Goal: Check status: Check status

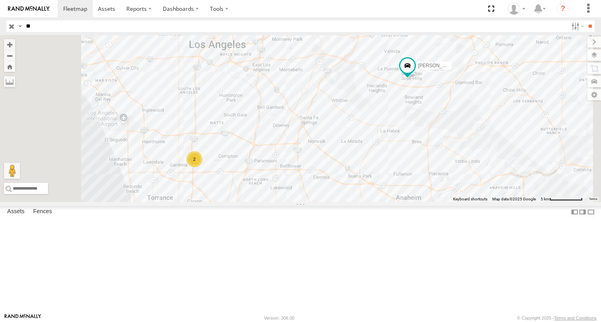
click at [51, 32] on input "**" at bounding box center [295, 26] width 545 height 12
type input "*"
click at [585, 20] on input "**" at bounding box center [589, 26] width 9 height 12
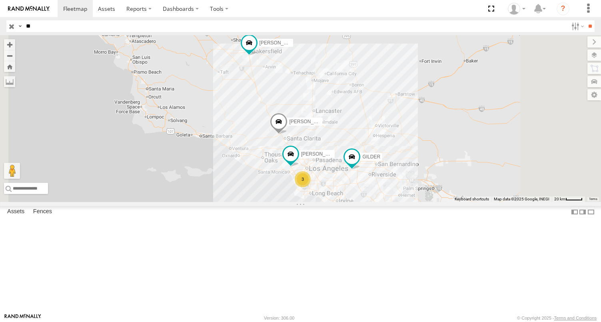
click at [0, 0] on div "FCL" at bounding box center [0, 0] width 0 height 0
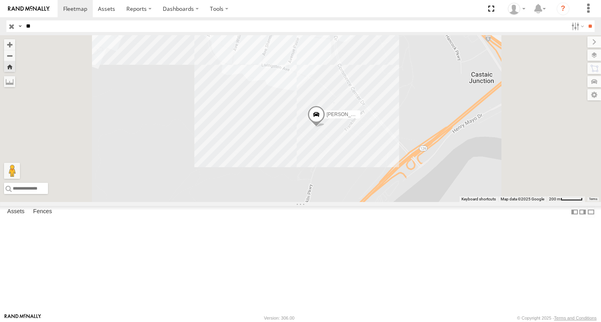
click at [325, 127] on span at bounding box center [316, 117] width 18 height 22
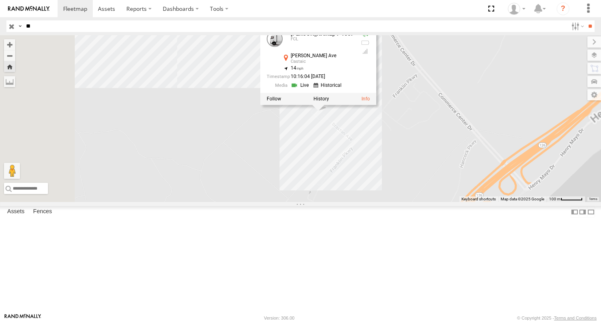
click at [424, 202] on div "ERNEST/T-1667 ERNEST/T-1667 FCL Braxton Ave Castaic 34.43762 , -118.62828 14 10…" at bounding box center [300, 118] width 601 height 167
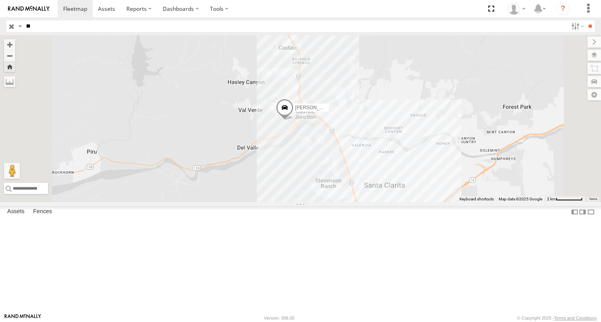
drag, startPoint x: 411, startPoint y: 221, endPoint x: 401, endPoint y: 213, distance: 12.8
click at [401, 202] on div "ERNEST/T-1667" at bounding box center [300, 118] width 601 height 167
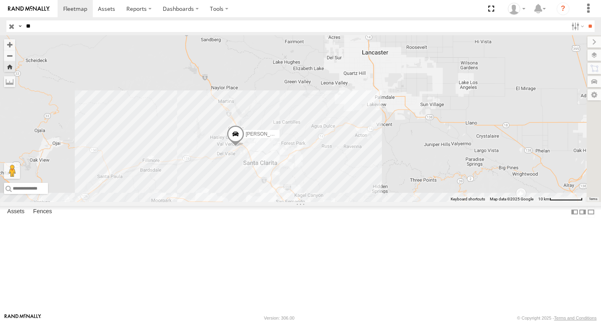
drag, startPoint x: 457, startPoint y: 240, endPoint x: 394, endPoint y: 239, distance: 63.2
click at [394, 202] on div "ERNEST/T-1667" at bounding box center [300, 118] width 601 height 167
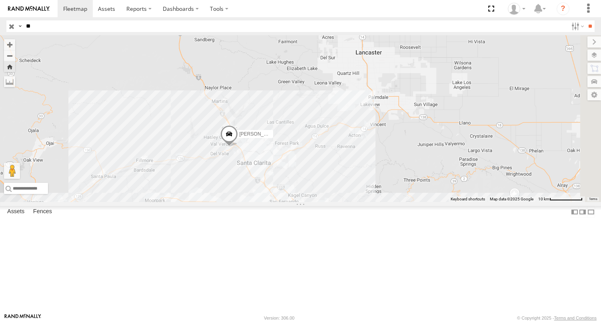
drag, startPoint x: 394, startPoint y: 215, endPoint x: 388, endPoint y: 215, distance: 6.4
click at [388, 202] on div "ERNEST/T-1667" at bounding box center [300, 118] width 601 height 167
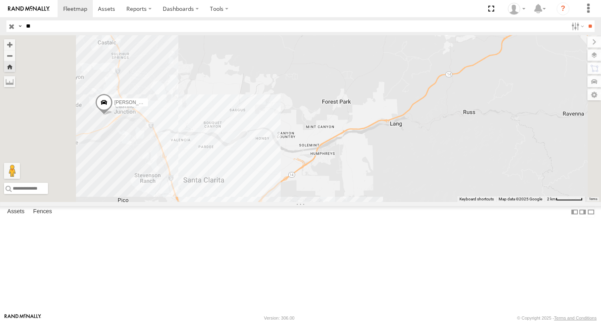
drag, startPoint x: 291, startPoint y: 195, endPoint x: 398, endPoint y: 205, distance: 107.6
click at [396, 202] on div "ERNEST/T-1667" at bounding box center [300, 118] width 601 height 167
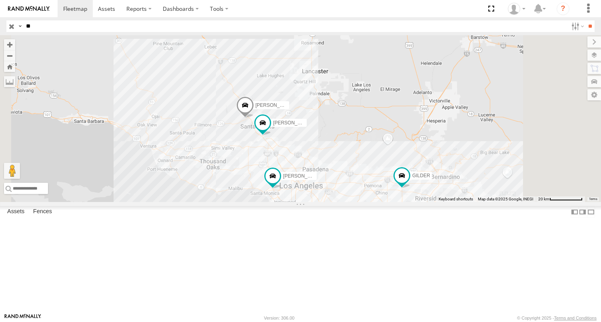
click at [52, 26] on input "**" at bounding box center [295, 26] width 545 height 12
type input "*"
click at [585, 20] on input "**" at bounding box center [589, 26] width 9 height 12
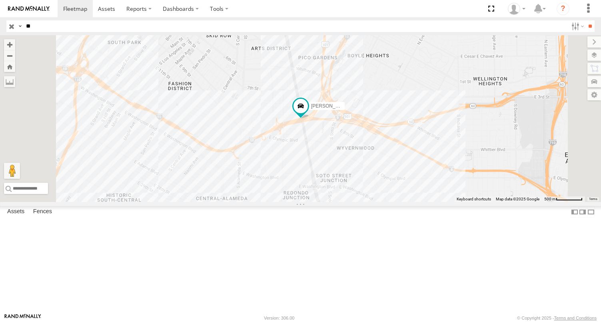
drag, startPoint x: 70, startPoint y: 58, endPoint x: 52, endPoint y: 52, distance: 18.6
click at [0, 0] on div "FCL" at bounding box center [0, 0] width 0 height 0
click at [0, 0] on div "BRUCE/T-1698" at bounding box center [0, 0] width 0 height 0
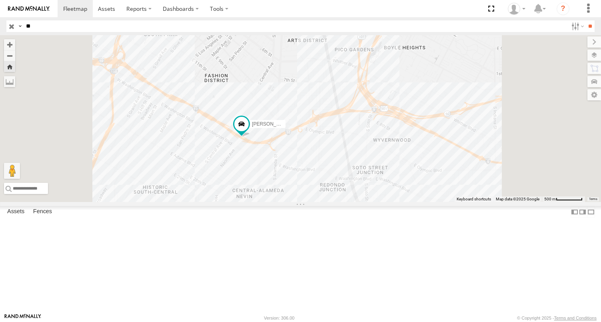
click at [43, 30] on input "**" at bounding box center [295, 26] width 545 height 12
type input "*"
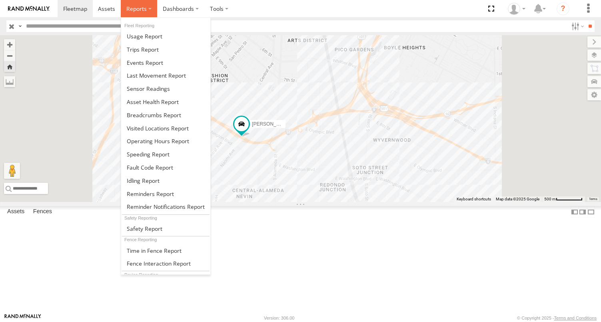
click at [134, 6] on span at bounding box center [136, 9] width 20 height 8
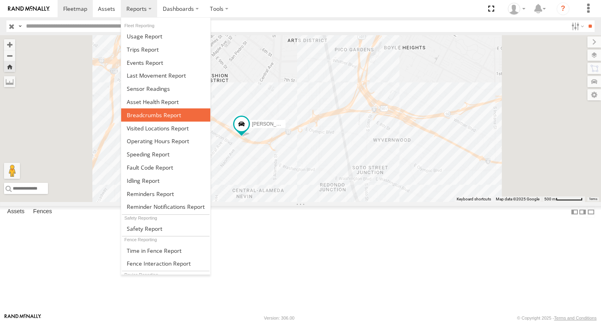
click at [150, 115] on span at bounding box center [154, 115] width 54 height 8
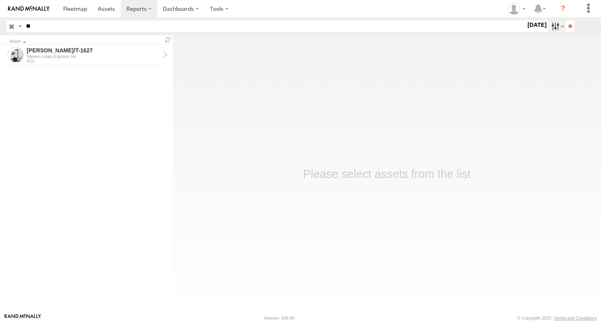
click at [552, 28] on label at bounding box center [556, 26] width 17 height 12
click at [0, 0] on label at bounding box center [0, 0] width 0 height 0
click at [570, 28] on input "**" at bounding box center [569, 26] width 9 height 12
drag, startPoint x: 72, startPoint y: 33, endPoint x: 74, endPoint y: 28, distance: 5.4
click at [72, 33] on header "Search Query Asset ID Asset Label Registration Manufacturer Model VIN **" at bounding box center [300, 26] width 601 height 18
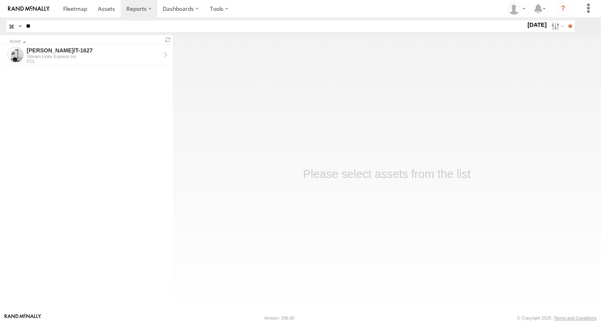
click at [74, 28] on input "**" at bounding box center [274, 26] width 503 height 12
type input "*"
type input "**"
click at [565, 20] on input "**" at bounding box center [569, 26] width 9 height 12
click at [64, 74] on div "[PERSON_NAME]/337202" at bounding box center [94, 71] width 134 height 7
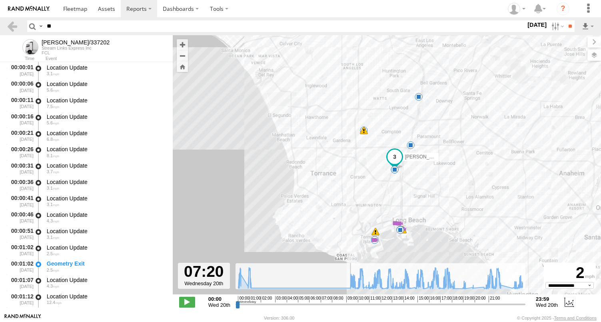
drag, startPoint x: 238, startPoint y: 304, endPoint x: 325, endPoint y: 313, distance: 86.8
click at [325, 308] on input "range" at bounding box center [380, 304] width 290 height 8
drag, startPoint x: 326, startPoint y: 305, endPoint x: 453, endPoint y: 314, distance: 127.1
click at [453, 308] on input "range" at bounding box center [380, 304] width 290 height 8
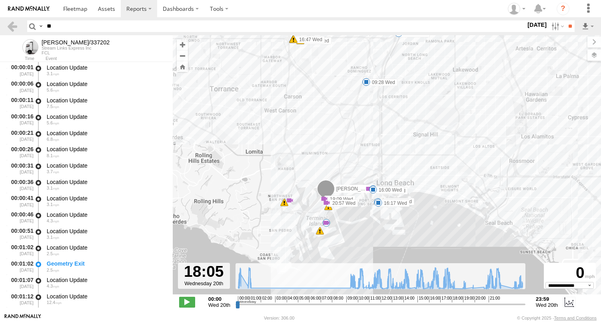
drag, startPoint x: 353, startPoint y: 226, endPoint x: 352, endPoint y: 221, distance: 4.9
click at [352, 221] on div "MARCIAL/337202 00:12 Wed 00:48 Wed 01:04 Wed 09:28 Wed 15:34 Wed 15:39 Wed 16:0…" at bounding box center [387, 168] width 428 height 267
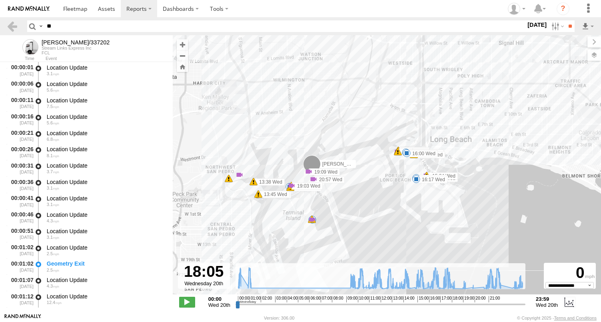
drag, startPoint x: 310, startPoint y: 209, endPoint x: 346, endPoint y: 221, distance: 37.7
click at [346, 221] on div "MARCIAL/337202 00:12 Wed 00:48 Wed 01:04 Wed 09:28 Wed 15:34 Wed 15:39 Wed 16:0…" at bounding box center [387, 168] width 428 height 267
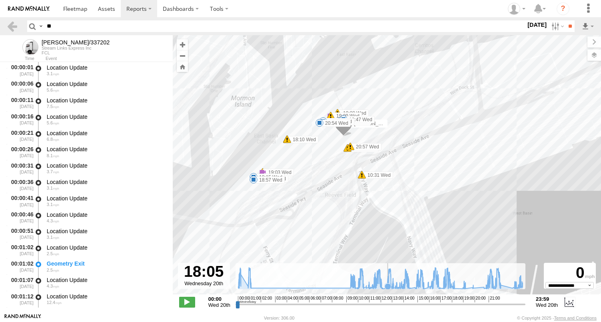
drag, startPoint x: 364, startPoint y: 213, endPoint x: 388, endPoint y: 265, distance: 57.8
click at [388, 265] on div "← Move left → Move right ↑ Move up ↓ Move down + Zoom in - Zoom out Home Jump l…" at bounding box center [387, 174] width 428 height 278
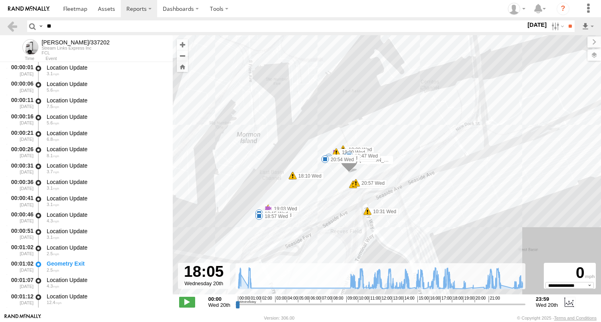
drag, startPoint x: 382, startPoint y: 183, endPoint x: 383, endPoint y: 238, distance: 55.6
click at [387, 215] on label "10:31 Wed" at bounding box center [382, 211] width 31 height 7
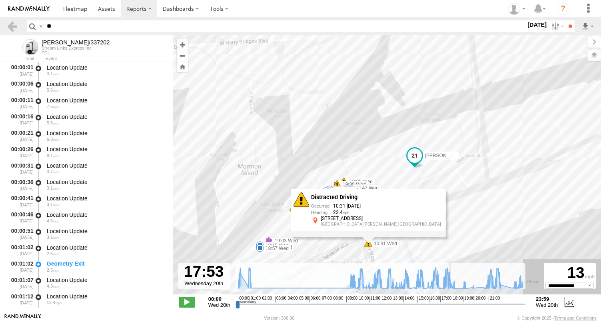
type input "**********"
click at [450, 306] on input "range" at bounding box center [380, 304] width 290 height 8
click at [417, 176] on div "MARCIAL/337202 00:12 Wed 00:48 Wed 01:04 Wed 09:28 Wed 15:34 Wed 15:39 Wed 16:0…" at bounding box center [387, 168] width 428 height 267
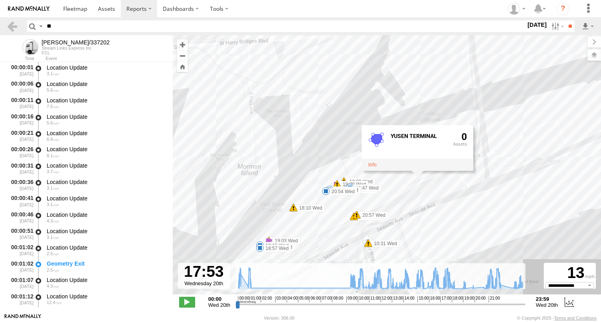
click at [326, 227] on div "MARCIAL/337202 00:12 Wed 00:48 Wed 01:04 Wed 09:28 Wed 15:34 Wed 15:39 Wed 16:0…" at bounding box center [387, 168] width 428 height 267
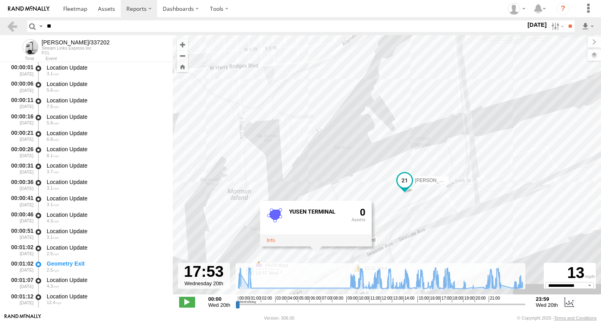
drag, startPoint x: 461, startPoint y: 232, endPoint x: 451, endPoint y: 258, distance: 28.1
click at [451, 258] on div "MARCIAL/337202 00:12 Wed 00:48 Wed 01:04 Wed 09:28 Wed 15:34 Wed 15:39 Wed 16:0…" at bounding box center [387, 168] width 428 height 267
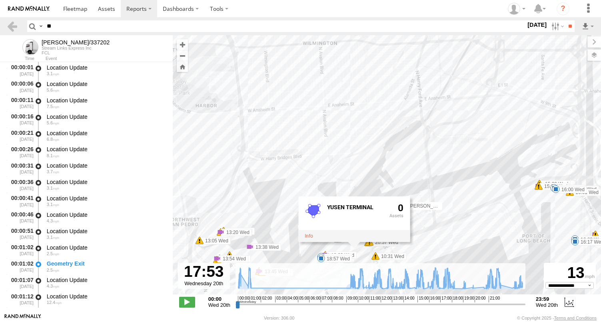
click at [314, 261] on div "MARCIAL/337202 00:12 Wed 00:48 Wed 01:04 Wed 09:28 Wed 15:34 Wed 15:39 Wed 16:0…" at bounding box center [387, 168] width 428 height 267
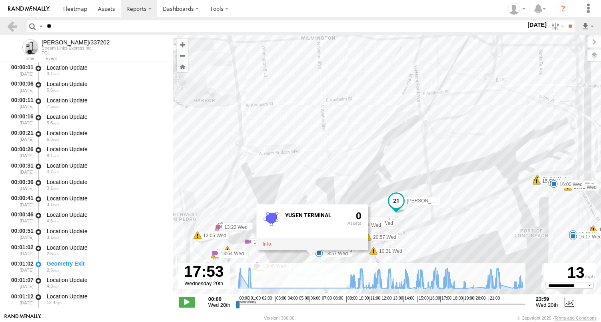
drag, startPoint x: 426, startPoint y: 236, endPoint x: 425, endPoint y: 230, distance: 6.6
click at [425, 230] on div "MARCIAL/337202 00:12 Wed 00:48 Wed 01:04 Wed 09:28 Wed 15:34 Wed 15:39 Wed 16:0…" at bounding box center [387, 168] width 428 height 267
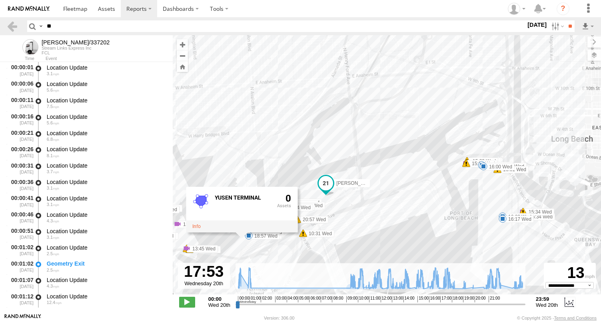
drag, startPoint x: 435, startPoint y: 236, endPoint x: 365, endPoint y: 217, distance: 72.0
click at [365, 217] on div "MARCIAL/337202 00:12 Wed 00:48 Wed 01:04 Wed 09:28 Wed 15:34 Wed 15:39 Wed 16:0…" at bounding box center [387, 168] width 428 height 267
click at [309, 191] on div "MARCIAL/337202 00:12 Wed 00:48 Wed 01:04 Wed 09:28 Wed 15:34 Wed 15:39 Wed 16:0…" at bounding box center [387, 168] width 428 height 267
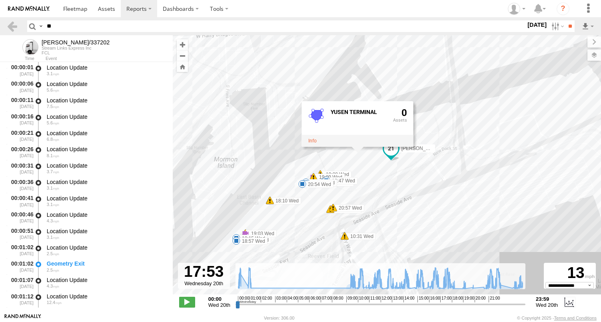
drag, startPoint x: 321, startPoint y: 214, endPoint x: 364, endPoint y: 210, distance: 43.7
click at [364, 210] on div "MARCIAL/337202 00:12 Wed 00:48 Wed 01:04 Wed 09:28 Wed 15:34 Wed 15:39 Wed 16:0…" at bounding box center [387, 168] width 428 height 267
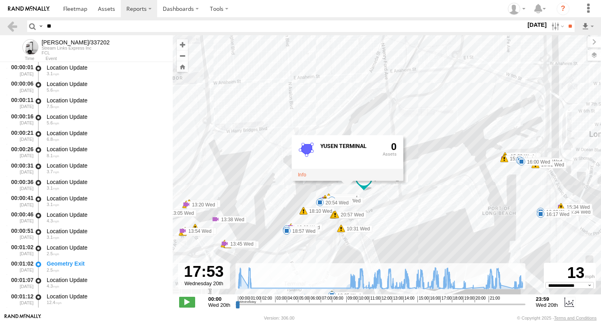
click at [285, 239] on div "MARCIAL/337202 00:12 Wed 00:48 Wed 01:04 Wed 09:28 Wed 15:34 Wed 15:39 Wed 16:0…" at bounding box center [387, 168] width 428 height 267
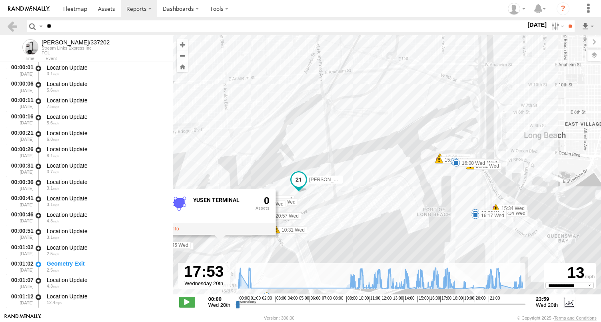
drag, startPoint x: 378, startPoint y: 251, endPoint x: 311, endPoint y: 253, distance: 67.2
click at [311, 253] on div "MARCIAL/337202 00:12 Wed 00:48 Wed 01:04 Wed 09:28 Wed 15:34 Wed 15:39 Wed 16:0…" at bounding box center [387, 168] width 428 height 267
click at [342, 202] on div "MARCIAL/337202 00:12 Wed 00:48 Wed 01:04 Wed 09:28 Wed 15:34 Wed 15:39 Wed 16:0…" at bounding box center [387, 168] width 428 height 267
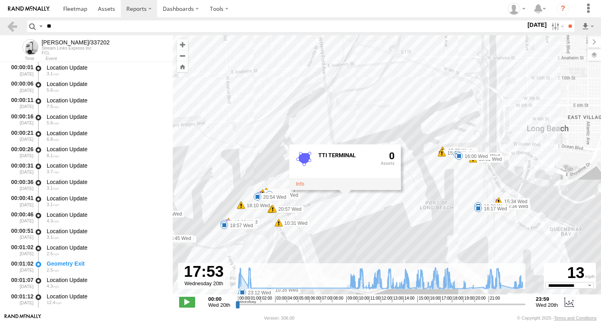
drag, startPoint x: 334, startPoint y: 140, endPoint x: 348, endPoint y: 112, distance: 31.3
click at [348, 112] on div "MARCIAL/337202 00:12 Wed 00:48 Wed 01:04 Wed 09:28 Wed 15:34 Wed 15:39 Wed 16:0…" at bounding box center [387, 168] width 428 height 267
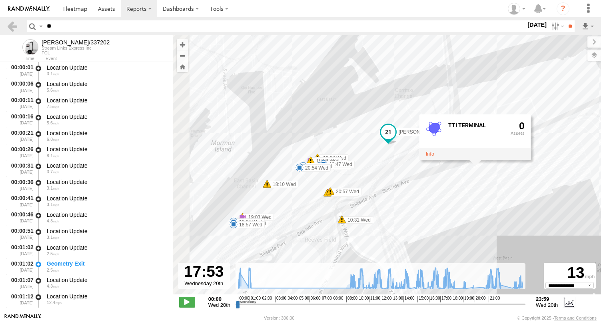
drag, startPoint x: 331, startPoint y: 190, endPoint x: 459, endPoint y: 181, distance: 127.9
click at [459, 181] on div "MARCIAL/337202 00:12 Wed 00:48 Wed 01:04 Wed 09:28 Wed 15:34 Wed 15:39 Wed 16:0…" at bounding box center [387, 168] width 428 height 267
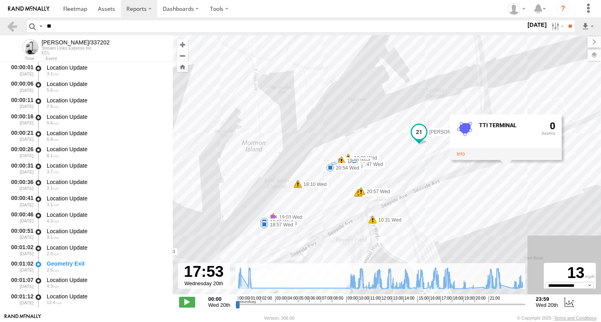
click at [275, 240] on div "MARCIAL/337202 00:12 Wed 00:48 Wed 01:04 Wed 09:28 Wed 15:34 Wed 15:39 Wed 16:0…" at bounding box center [387, 168] width 428 height 267
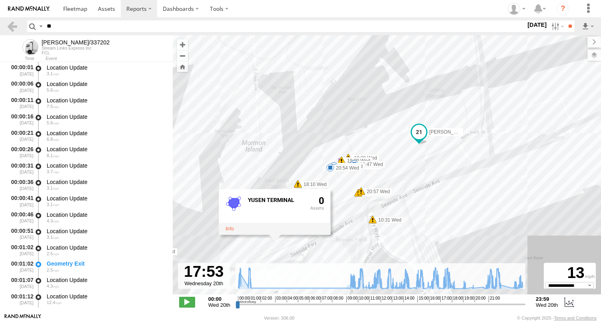
click at [342, 208] on div "MARCIAL/337202 00:12 Wed 00:48 Wed 01:04 Wed 09:28 Wed 15:34 Wed 15:39 Wed 16:0…" at bounding box center [387, 168] width 428 height 267
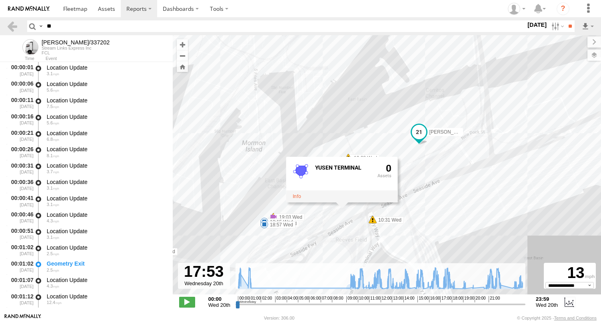
click at [269, 234] on div "MARCIAL/337202 00:12 Wed 00:48 Wed 01:04 Wed 09:28 Wed 15:34 Wed 15:39 Wed 16:0…" at bounding box center [387, 168] width 428 height 267
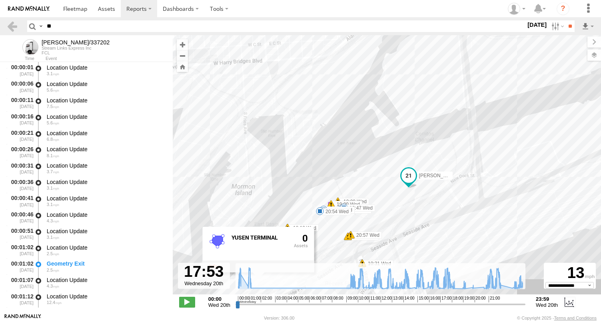
drag, startPoint x: 344, startPoint y: 191, endPoint x: 333, endPoint y: 235, distance: 45.6
click at [333, 235] on div "MARCIAL/337202 00:12 Wed 00:48 Wed 01:04 Wed 09:28 Wed 15:34 Wed 15:39 Wed 16:0…" at bounding box center [387, 168] width 428 height 267
click at [303, 211] on div "MARCIAL/337202 00:12 Wed 00:48 Wed 01:04 Wed 09:28 Wed 15:34 Wed 15:39 Wed 16:0…" at bounding box center [387, 168] width 428 height 267
click at [286, 219] on div "MARCIAL/337202 00:12 Wed 00:48 Wed 01:04 Wed 09:28 Wed 15:34 Wed 15:39 Wed 16:0…" at bounding box center [387, 168] width 428 height 267
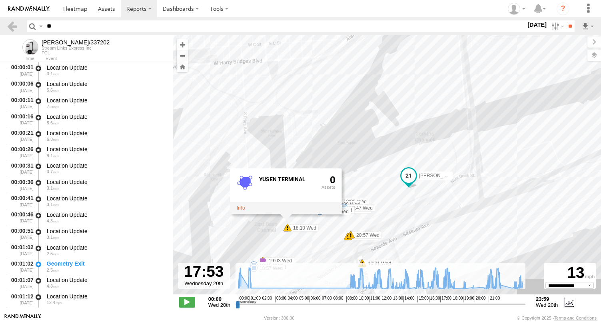
click at [287, 238] on div "MARCIAL/337202 00:12 Wed 00:48 Wed 01:04 Wed 09:28 Wed 15:34 Wed 15:39 Wed 16:0…" at bounding box center [387, 168] width 428 height 267
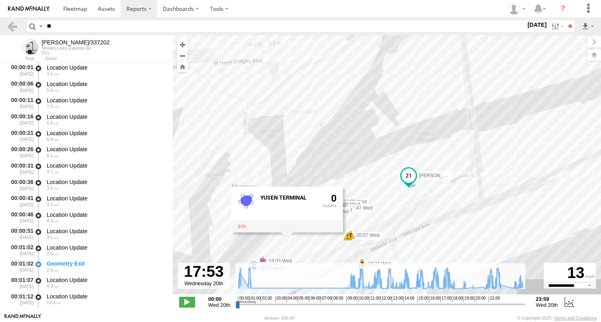
click at [279, 248] on div "MARCIAL/337202 00:12 Wed 00:48 Wed 01:04 Wed 09:28 Wed 15:34 Wed 15:39 Wed 16:0…" at bounding box center [387, 168] width 428 height 267
drag, startPoint x: 273, startPoint y: 249, endPoint x: 270, endPoint y: 255, distance: 7.0
click at [273, 249] on div "MARCIAL/337202 00:12 Wed 00:48 Wed 01:04 Wed 09:28 Wed 15:34 Wed 15:39 Wed 16:0…" at bounding box center [387, 168] width 428 height 267
click at [270, 256] on div "MARCIAL/337202 00:12 Wed 00:48 Wed 01:04 Wed 09:28 Wed 15:34 Wed 15:39 Wed 16:0…" at bounding box center [387, 168] width 428 height 267
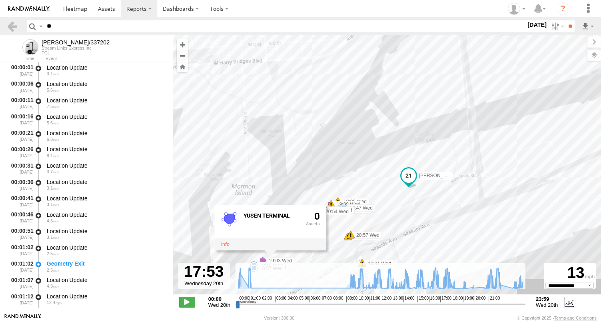
drag, startPoint x: 341, startPoint y: 241, endPoint x: 340, endPoint y: 247, distance: 5.3
click at [340, 247] on div "MARCIAL/337202 00:12 Wed 00:48 Wed 01:04 Wed 09:28 Wed 15:34 Wed 15:39 Wed 16:0…" at bounding box center [387, 168] width 428 height 267
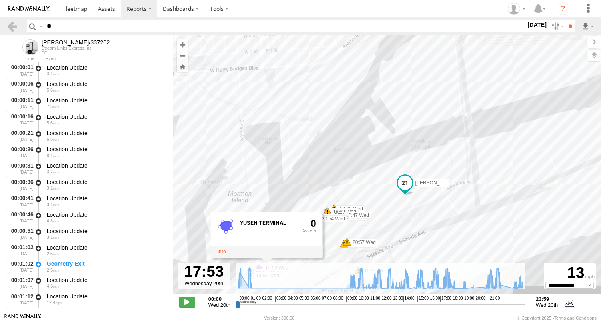
drag, startPoint x: 437, startPoint y: 221, endPoint x: 433, endPoint y: 228, distance: 8.0
click at [433, 228] on div "MARCIAL/337202 00:12 Wed 00:48 Wed 01:04 Wed 09:28 Wed 15:34 Wed 15:39 Wed 16:0…" at bounding box center [387, 168] width 428 height 267
